Goal: Task Accomplishment & Management: Complete application form

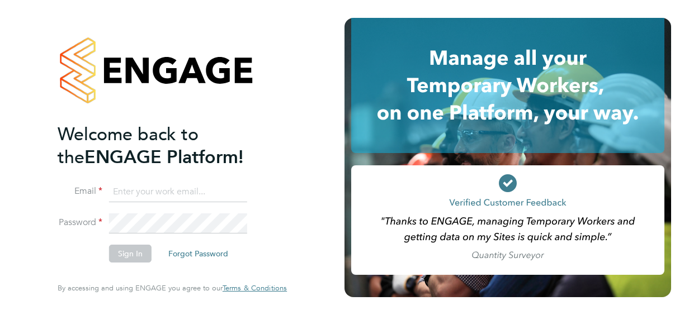
type input "grace.guest4@justice.gov.uk"
click at [133, 251] on button "Sign In" at bounding box center [130, 254] width 42 height 18
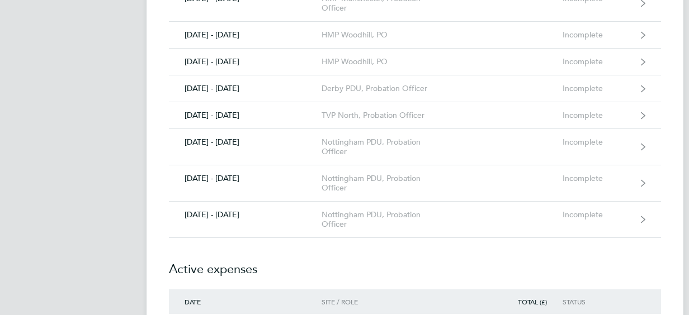
scroll to position [313, 0]
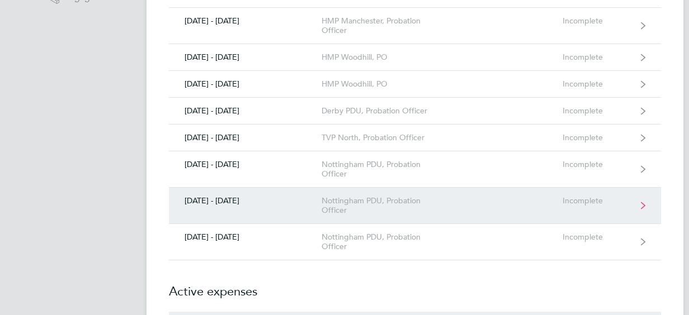
click at [238, 201] on div "[DATE] - [DATE]" at bounding box center [245, 201] width 153 height 10
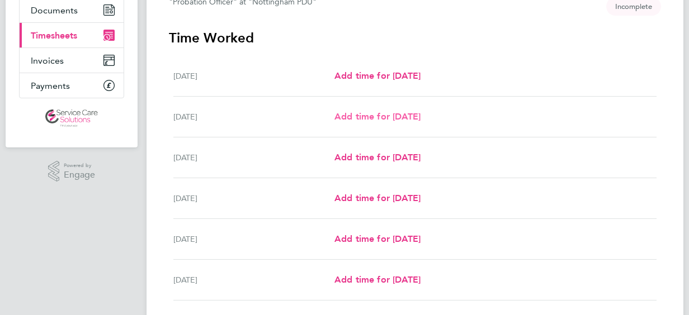
scroll to position [134, 0]
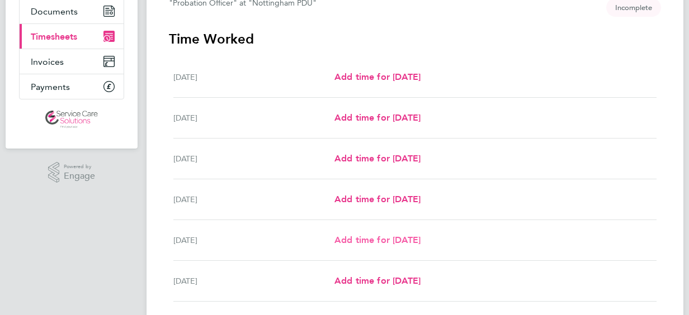
click at [373, 238] on span "Add time for [DATE]" at bounding box center [377, 240] width 86 height 11
select select "30"
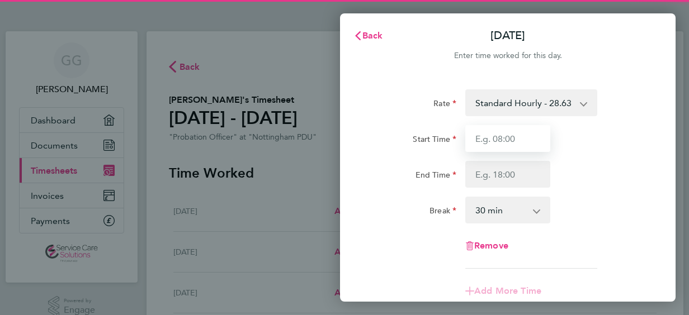
click at [498, 139] on input "Start Time" at bounding box center [507, 138] width 85 height 27
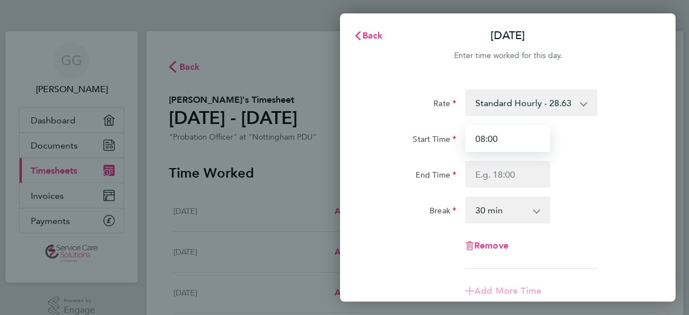
type input "08:00"
click at [480, 201] on select "0 min 15 min 30 min 45 min 60 min 75 min 90 min" at bounding box center [500, 210] width 69 height 25
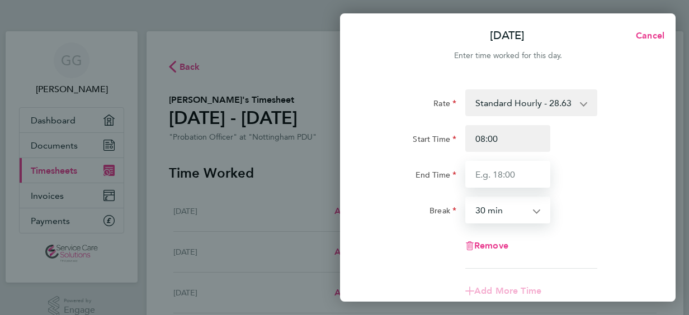
click at [539, 178] on input "End Time" at bounding box center [507, 174] width 85 height 27
type input "17:00"
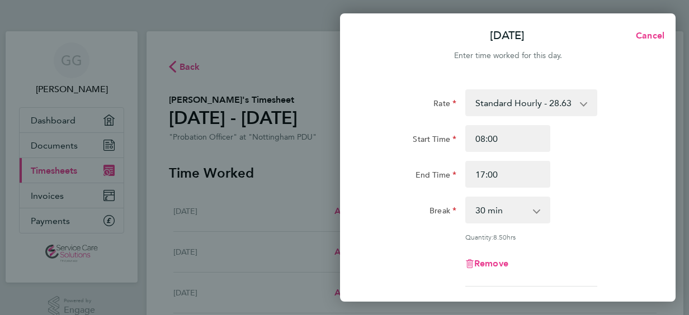
click at [596, 171] on div "End Time 17:00" at bounding box center [508, 174] width 282 height 27
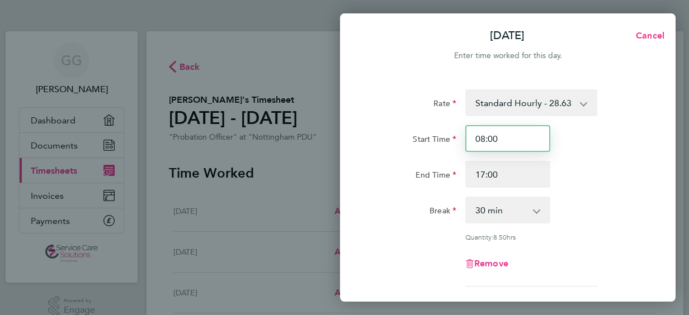
click at [510, 138] on input "08:00" at bounding box center [507, 138] width 85 height 27
type input "08:30"
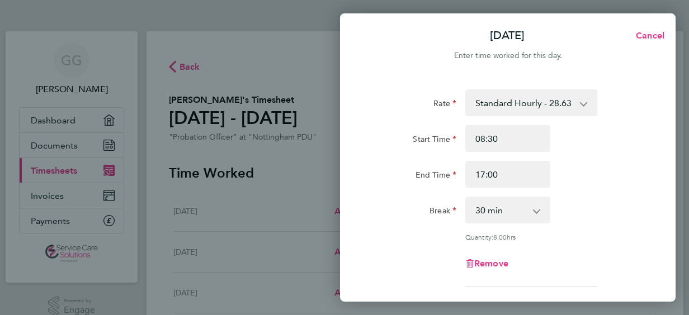
click at [617, 165] on div "End Time 17:00" at bounding box center [508, 174] width 282 height 27
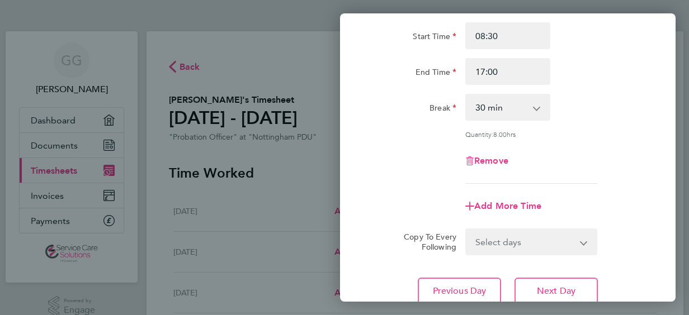
scroll to position [134, 0]
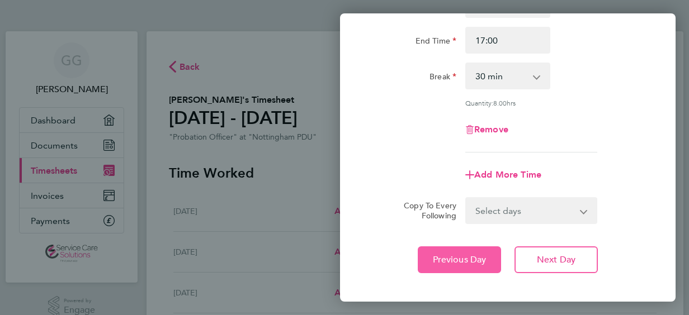
click at [432, 247] on button "Previous Day" at bounding box center [459, 260] width 83 height 27
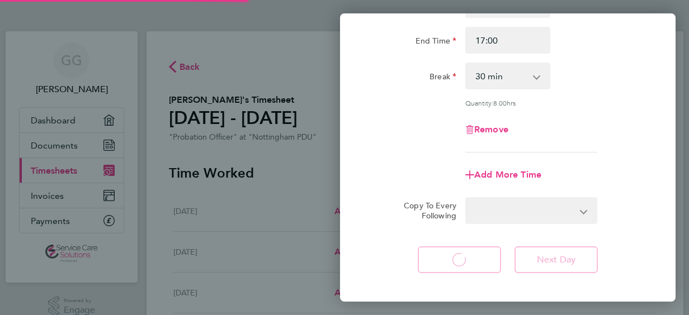
select select "30"
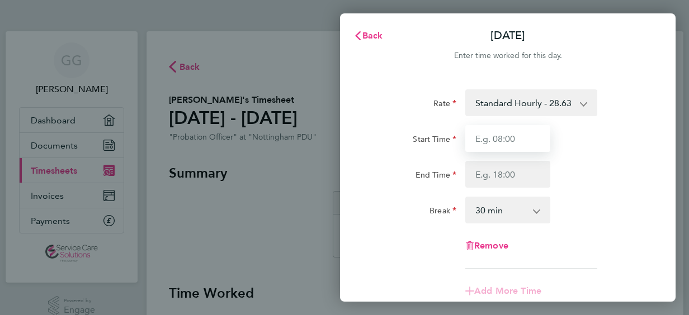
click at [499, 143] on input "Start Time" at bounding box center [507, 138] width 85 height 27
type input "08:00"
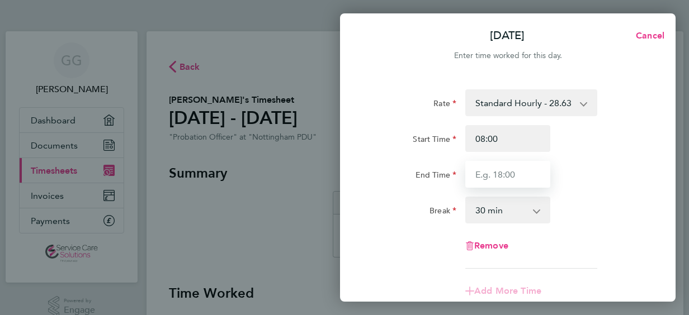
click at [481, 173] on input "End Time" at bounding box center [507, 174] width 85 height 27
type input "18:30"
click at [605, 220] on div "Break 0 min 15 min 30 min 45 min 60 min 75 min 90 min" at bounding box center [508, 210] width 282 height 27
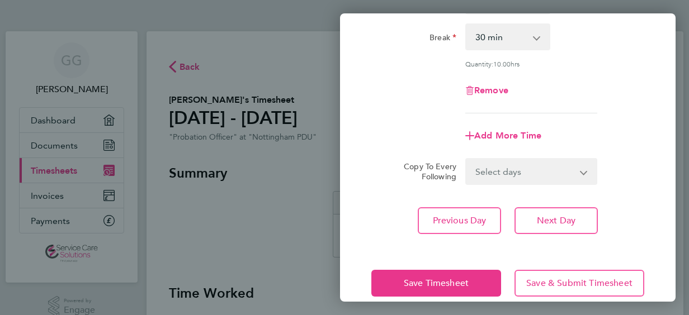
scroll to position [179, 0]
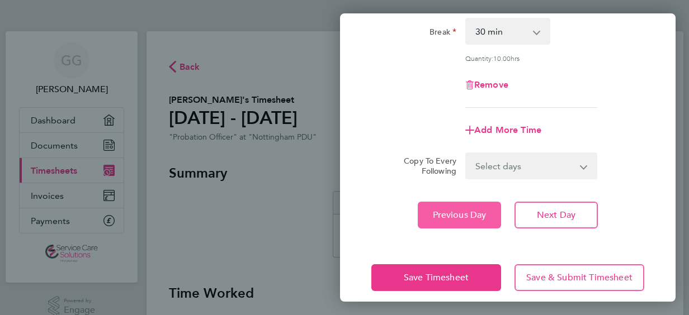
click at [437, 212] on span "Previous Day" at bounding box center [460, 215] width 54 height 11
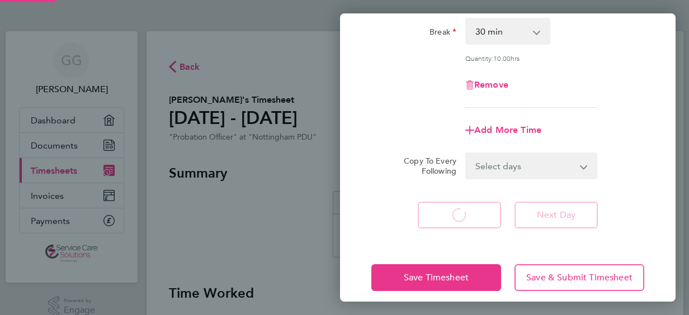
scroll to position [172, 0]
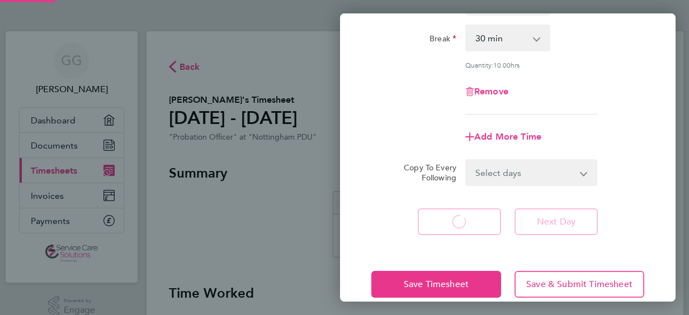
select select "30"
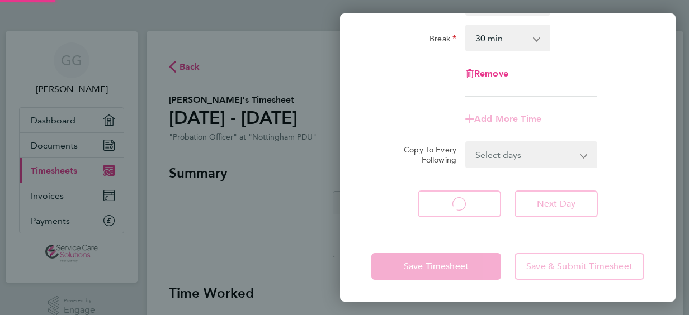
select select "30"
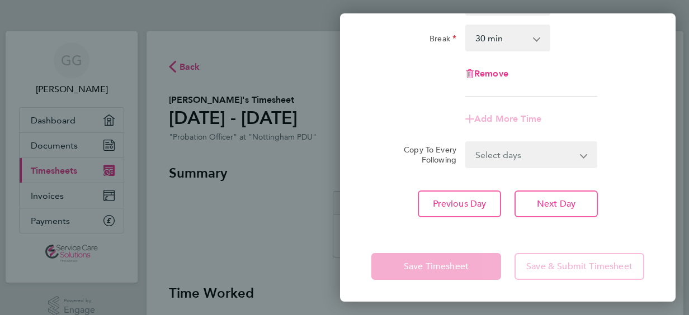
click at [582, 61] on div "Remove" at bounding box center [508, 73] width 282 height 27
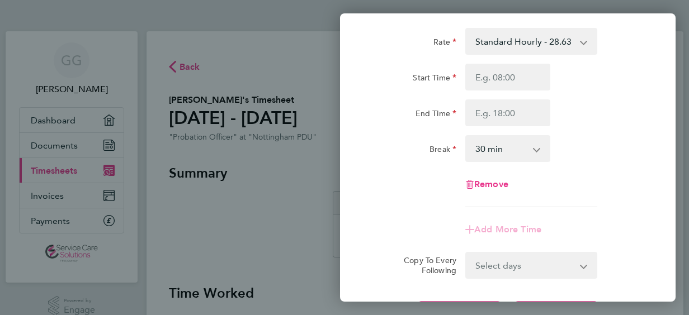
scroll to position [38, 0]
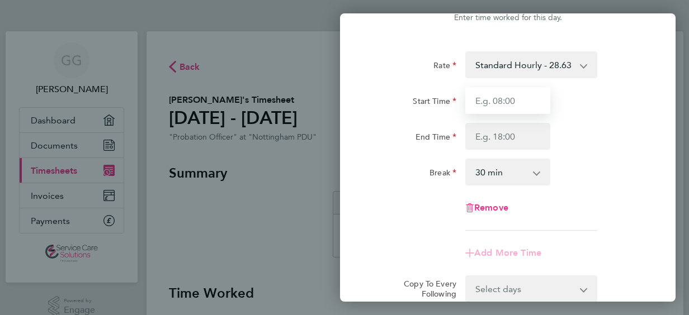
click at [499, 91] on input "Start Time" at bounding box center [507, 100] width 85 height 27
type input "08:00"
click at [591, 131] on div "End Time" at bounding box center [508, 136] width 282 height 27
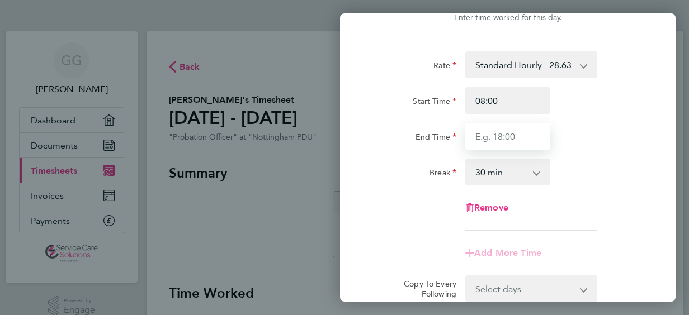
click at [514, 133] on input "End Time" at bounding box center [507, 136] width 85 height 27
type input "18:30"
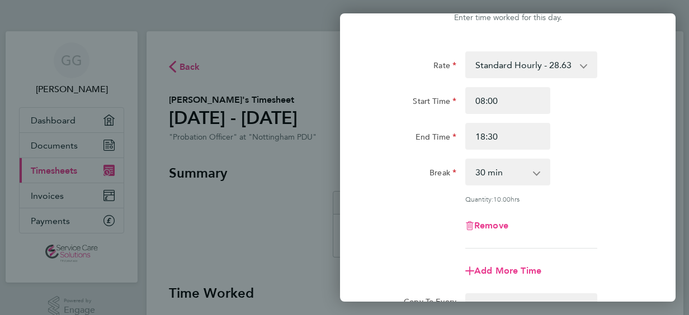
click at [585, 183] on div "Break 0 min 15 min 30 min 45 min 60 min 75 min 90 min" at bounding box center [508, 172] width 282 height 27
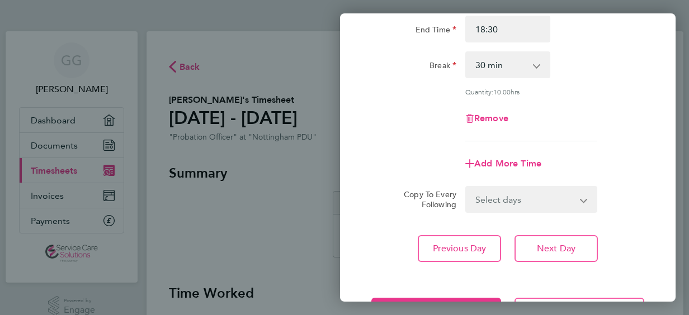
scroll to position [190, 0]
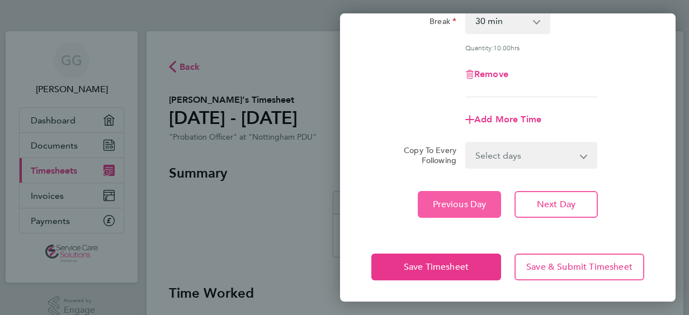
click at [466, 197] on button "Previous Day" at bounding box center [459, 204] width 83 height 27
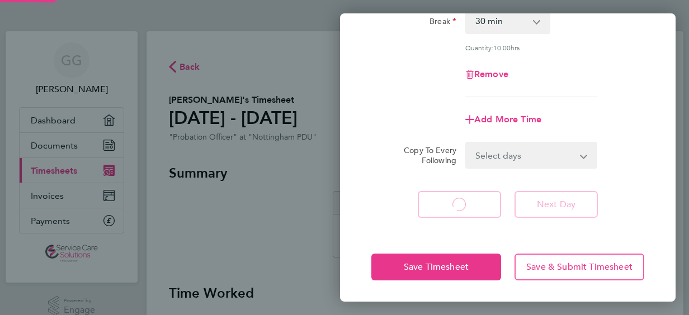
select select "30"
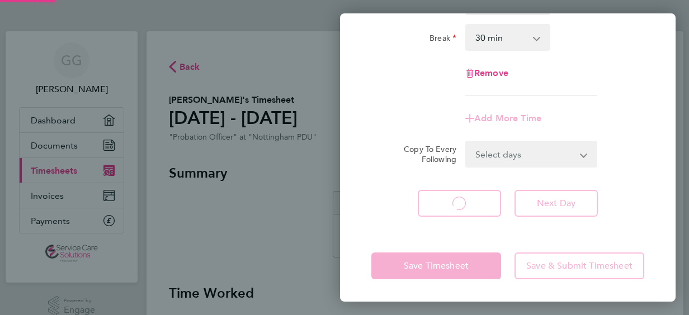
scroll to position [172, 0]
select select "30"
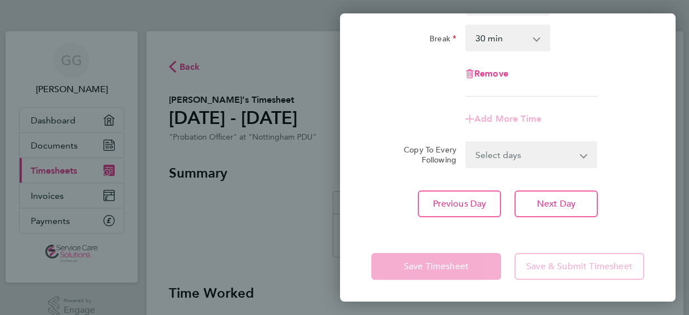
click at [607, 106] on div "Add More Time" at bounding box center [508, 119] width 282 height 27
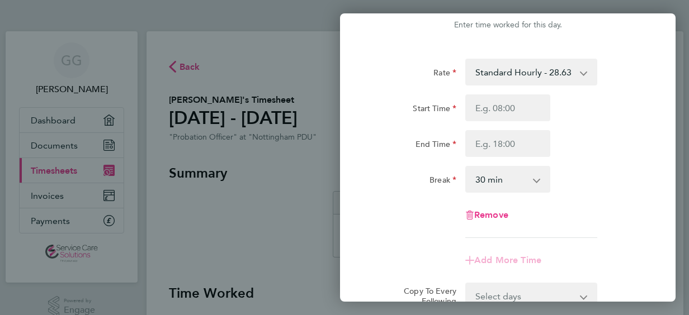
scroll to position [0, 0]
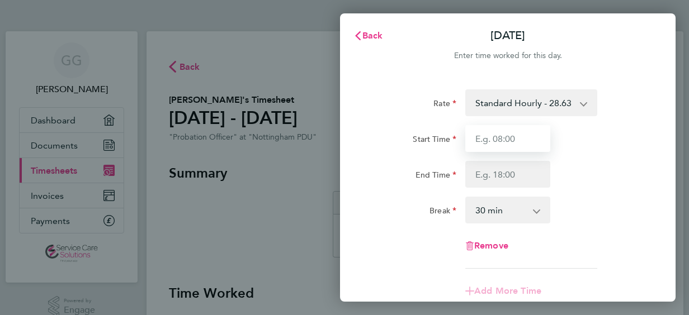
click at [527, 138] on input "Start Time" at bounding box center [507, 138] width 85 height 27
type input "08:00"
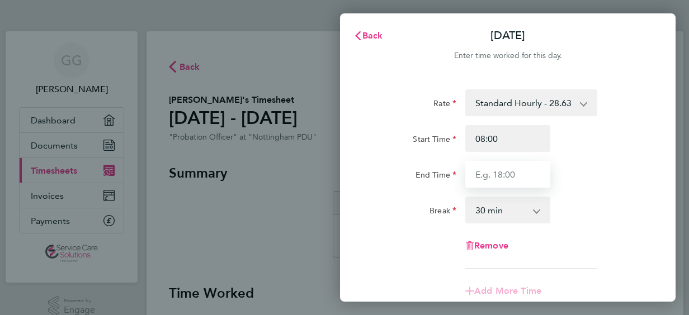
click at [480, 178] on input "End Time" at bounding box center [507, 174] width 85 height 27
type input "18:30"
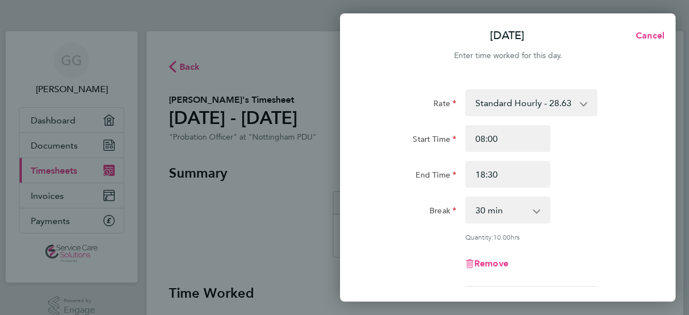
click at [599, 204] on div "Break 0 min 15 min 30 min 45 min 60 min 75 min 90 min" at bounding box center [508, 210] width 282 height 27
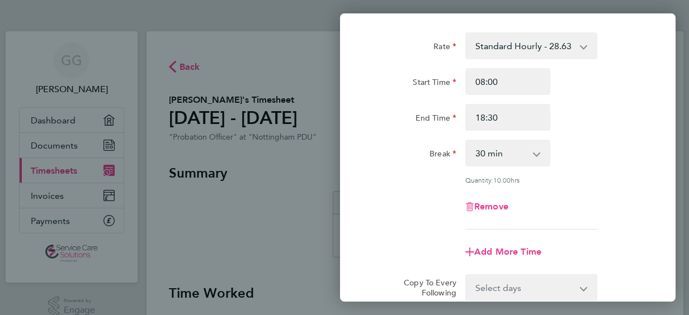
scroll to position [67, 0]
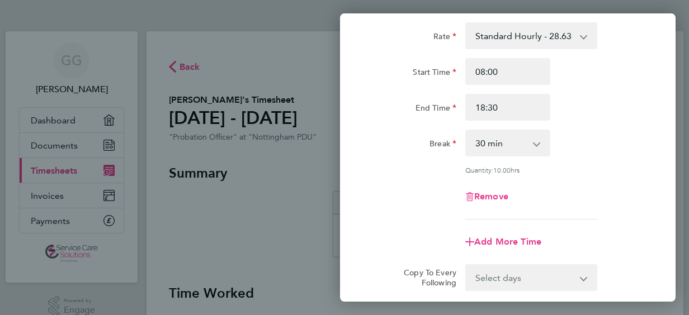
click at [572, 146] on div "Break 0 min 15 min 30 min 45 min 60 min 75 min 90 min" at bounding box center [508, 143] width 282 height 27
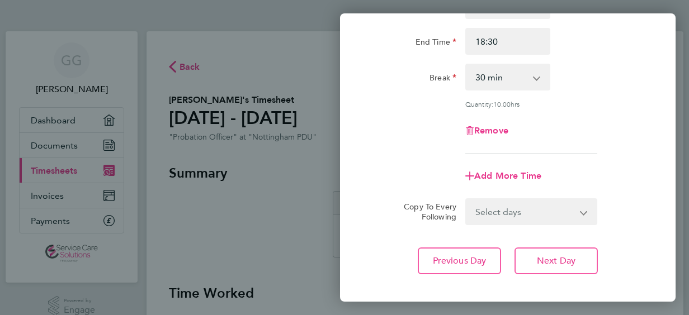
scroll to position [190, 0]
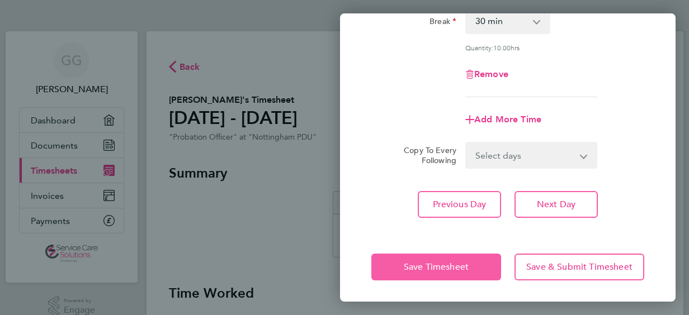
click at [466, 259] on button "Save Timesheet" at bounding box center [436, 267] width 130 height 27
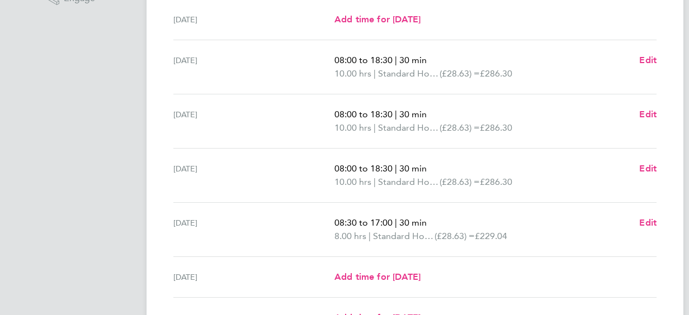
scroll to position [313, 0]
click at [651, 115] on span "Edit" at bounding box center [647, 113] width 17 height 11
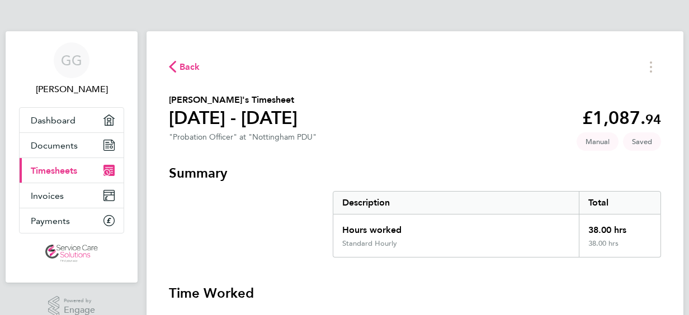
select select "30"
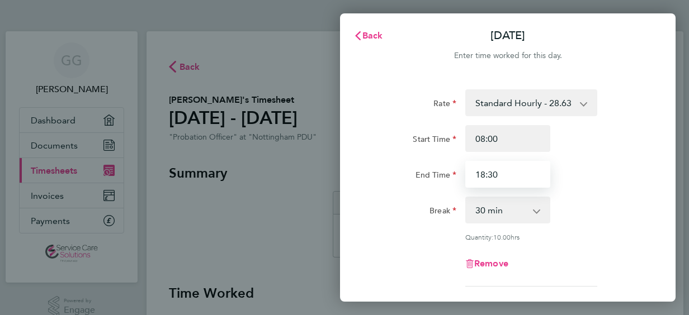
click at [519, 167] on input "18:30" at bounding box center [507, 174] width 85 height 27
type input "18:00"
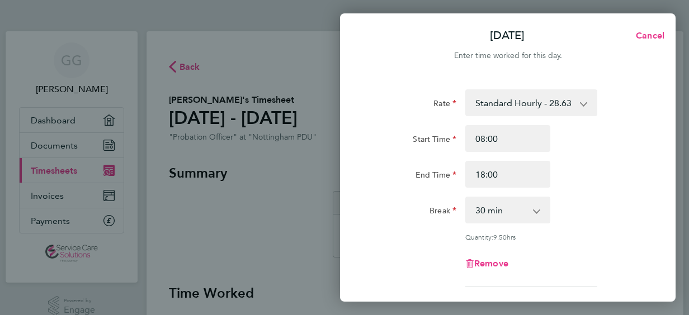
click at [587, 159] on div "Start Time 08:00 End Time 18:00" at bounding box center [508, 156] width 282 height 63
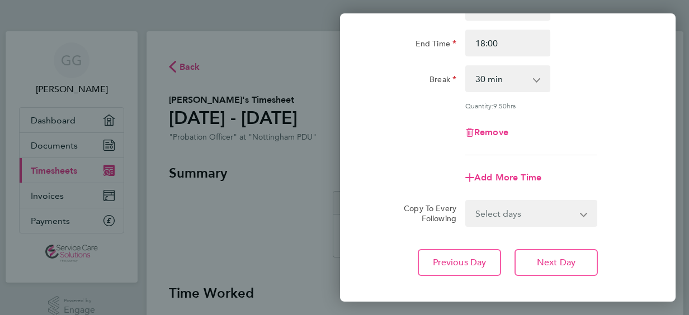
scroll to position [157, 0]
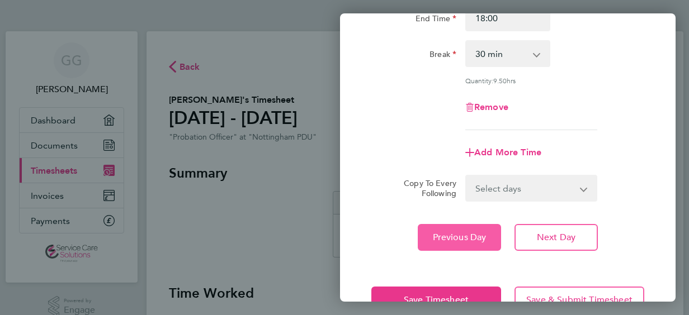
click at [467, 230] on button "Previous Day" at bounding box center [459, 237] width 83 height 27
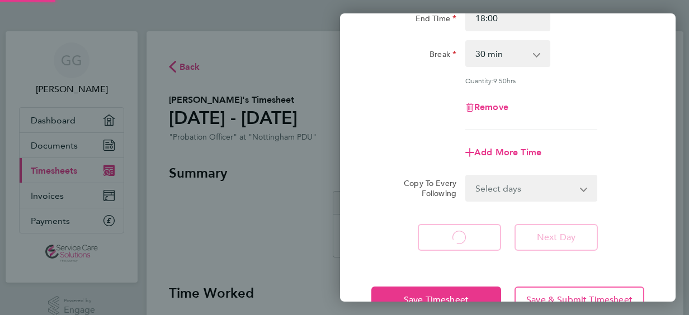
select select "30"
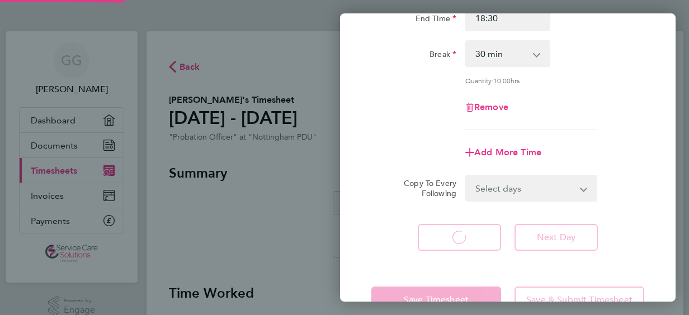
select select "30"
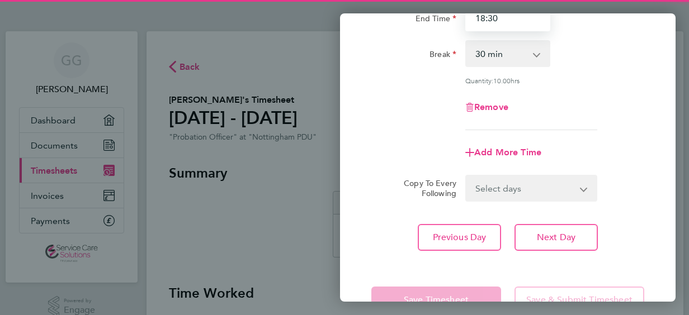
click at [503, 22] on input "18:30" at bounding box center [507, 17] width 85 height 27
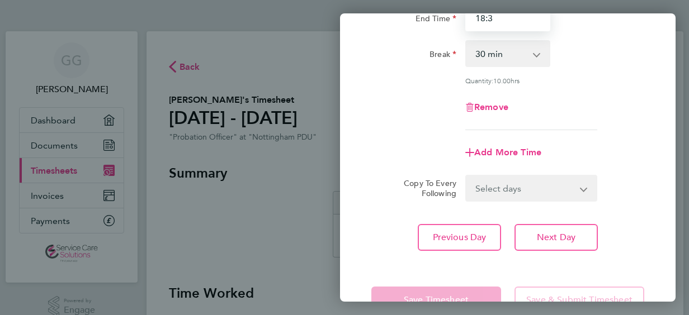
scroll to position [155, 0]
type input "18:00"
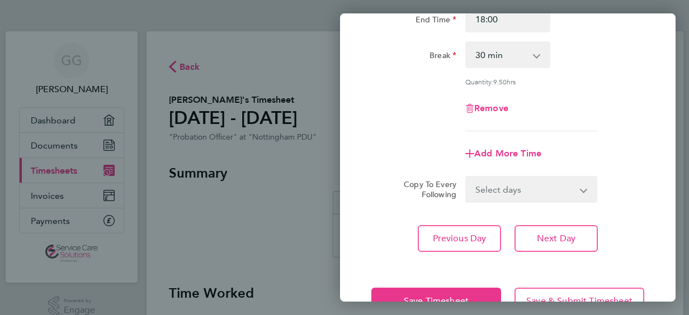
click at [447, 260] on div "Rate Standard Hourly - 28.63 Start Time 08:00 End Time 18:00 Break 0 min 15 min…" at bounding box center [507, 93] width 335 height 345
click at [405, 292] on button "Save Timesheet" at bounding box center [436, 301] width 130 height 27
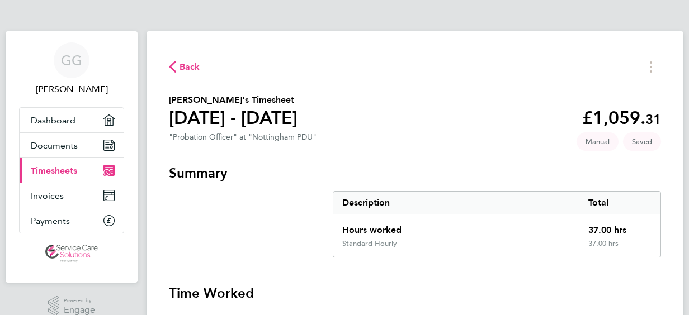
drag, startPoint x: 452, startPoint y: 290, endPoint x: 418, endPoint y: 290, distance: 33.5
click at [418, 290] on h3 "Time Worked" at bounding box center [415, 294] width 492 height 18
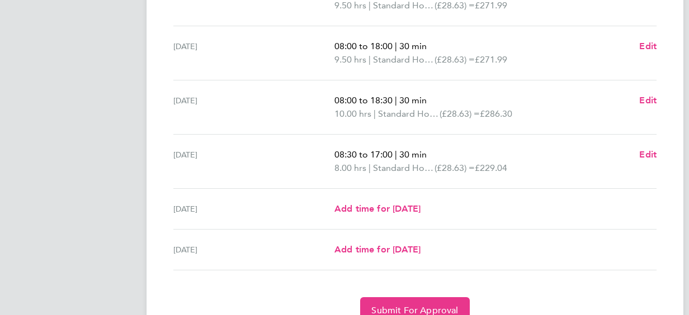
scroll to position [402, 0]
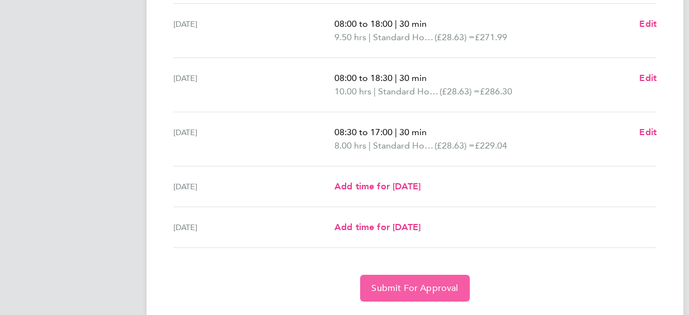
click at [402, 288] on span "Submit For Approval" at bounding box center [414, 288] width 87 height 11
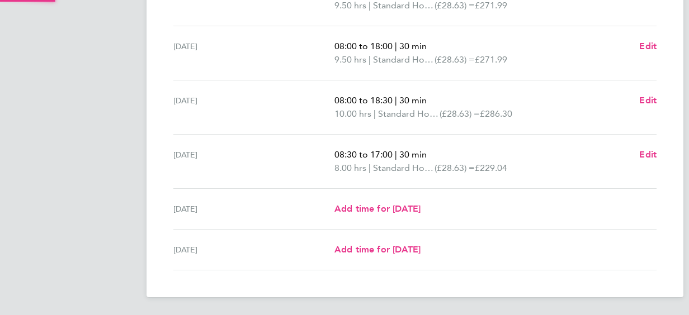
scroll to position [378, 0]
